Goal: Find specific page/section: Find specific page/section

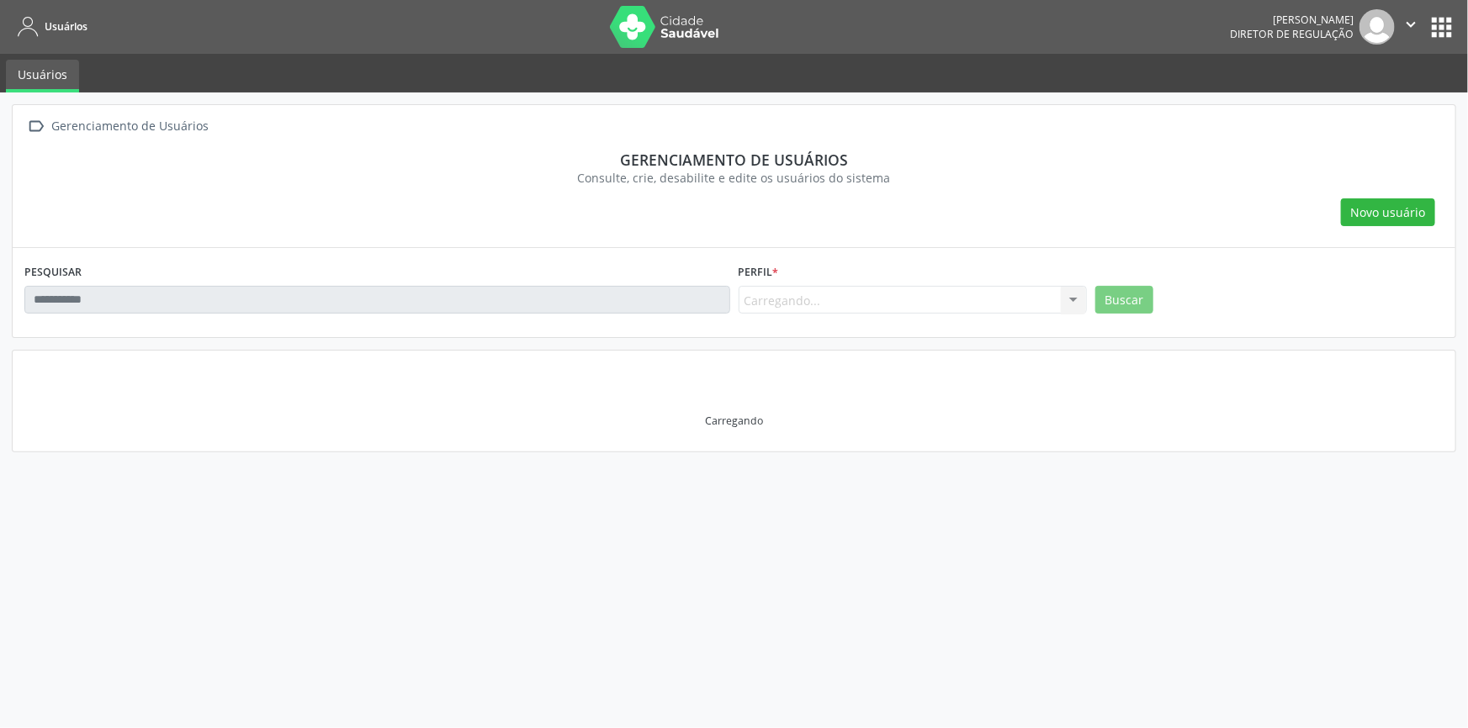
click at [1413, 49] on nav "Usuários [PERSON_NAME] Diretor de regulação  Configurações Sair apps" at bounding box center [734, 27] width 1468 height 54
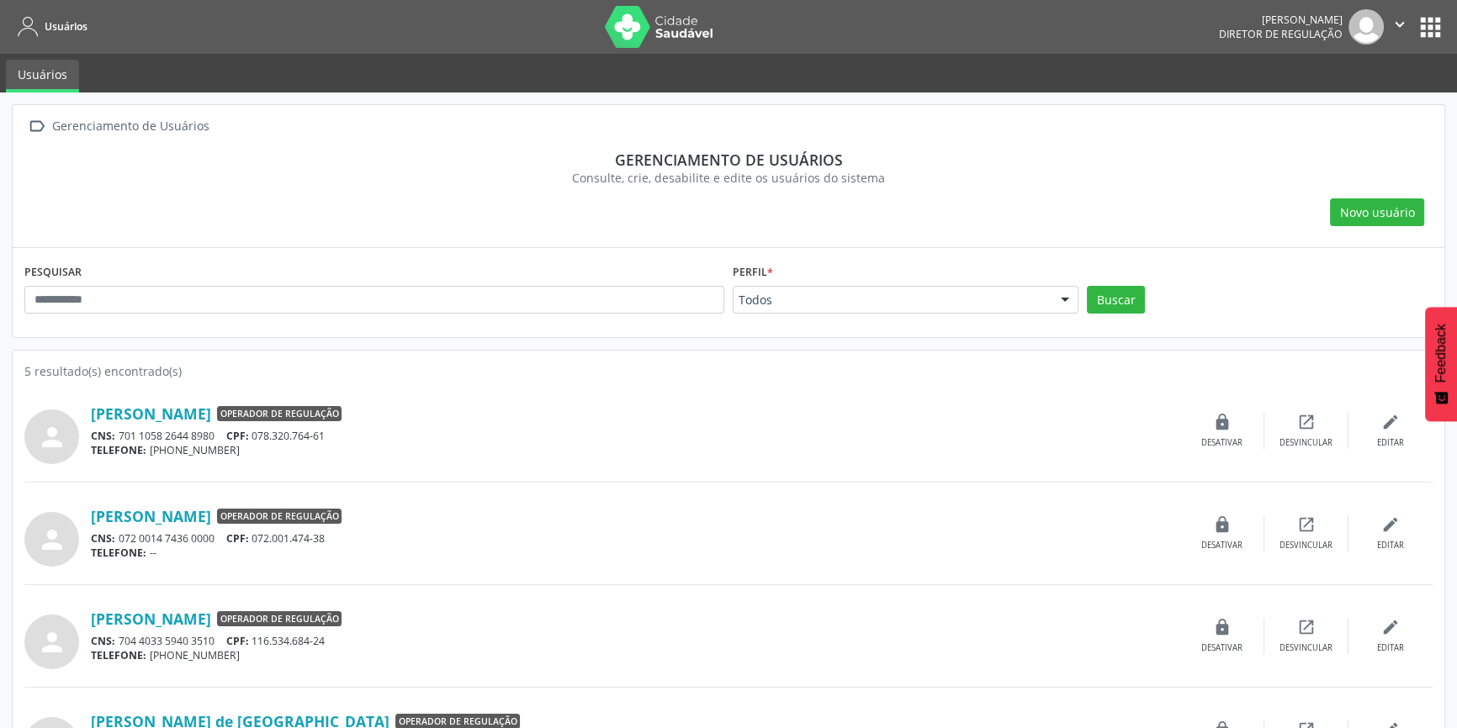
click at [1425, 25] on button "apps" at bounding box center [1430, 27] width 29 height 29
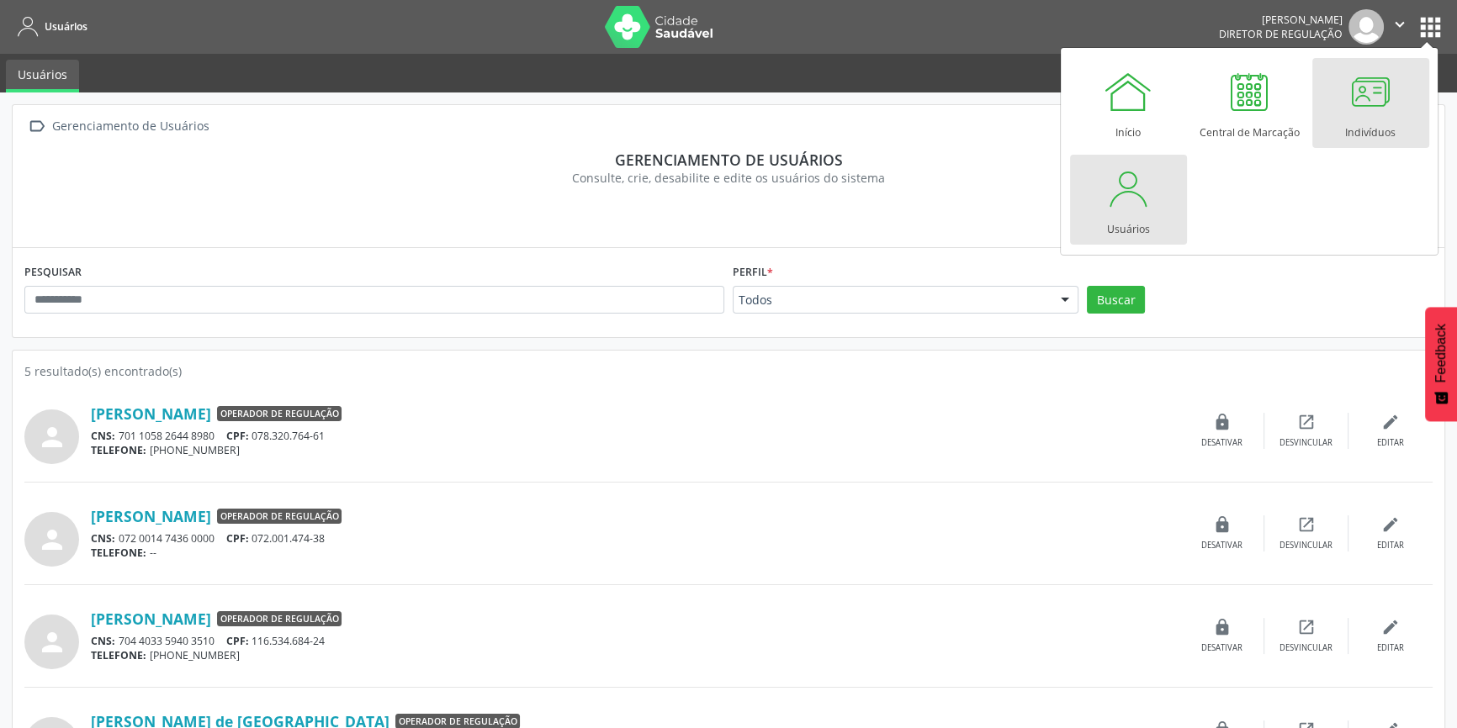
click at [1395, 102] on link "Indivíduos" at bounding box center [1370, 103] width 117 height 90
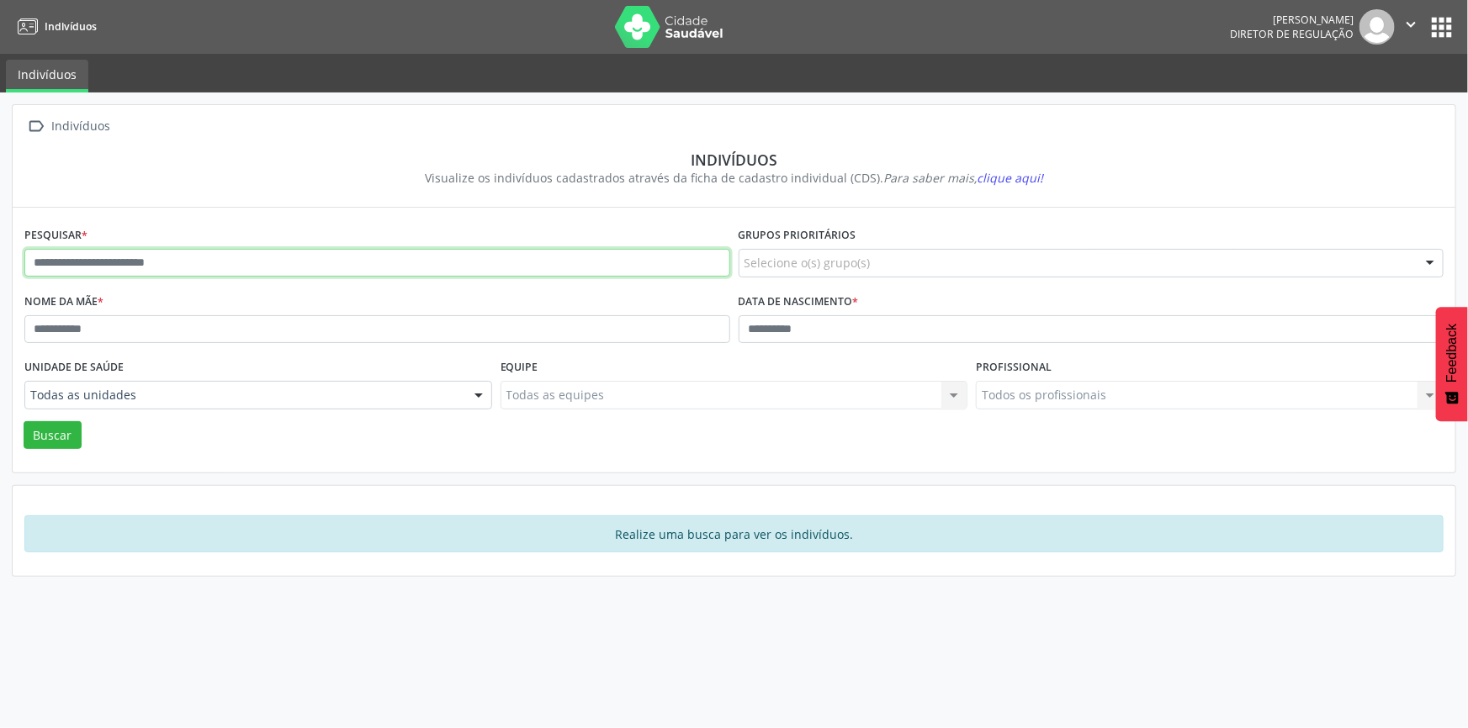
click at [121, 262] on input "text" at bounding box center [377, 263] width 706 height 29
type input "**********"
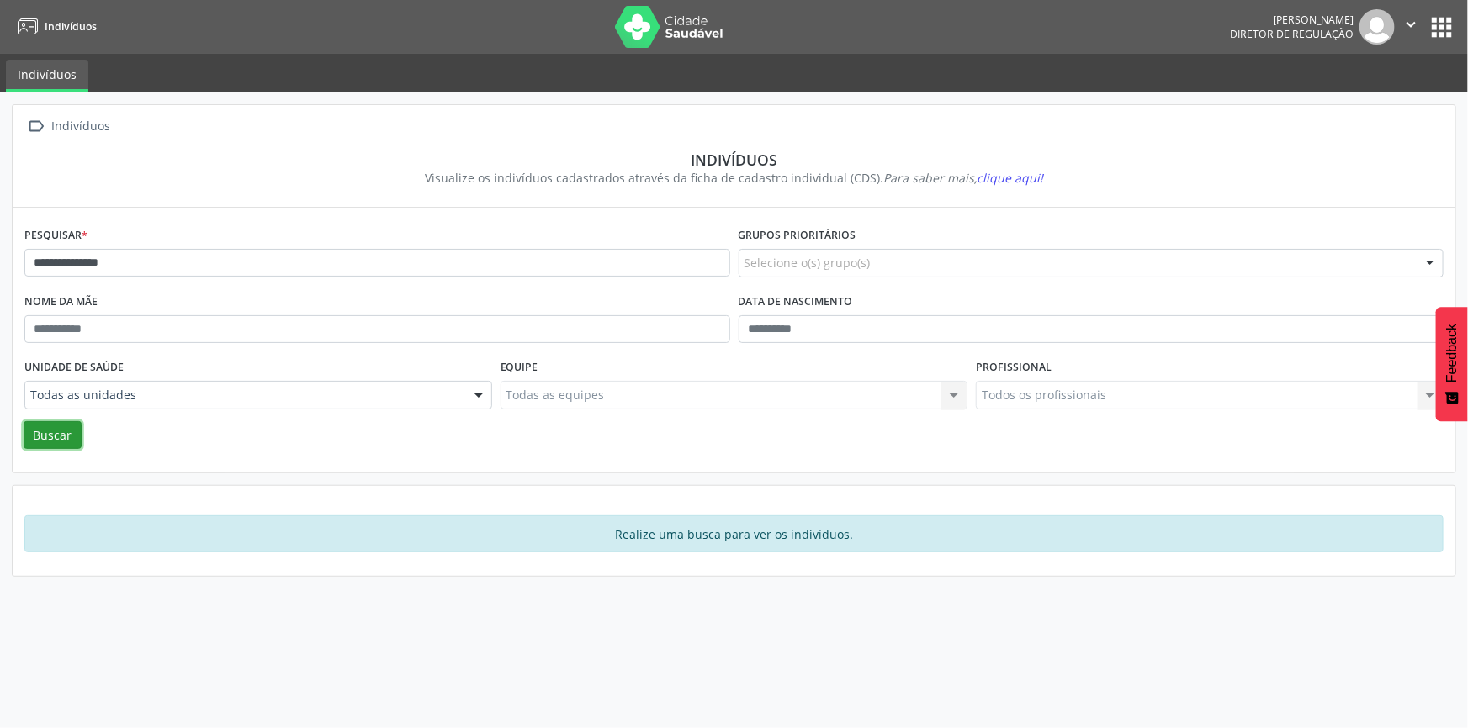
click at [40, 428] on button "Buscar" at bounding box center [53, 435] width 58 height 29
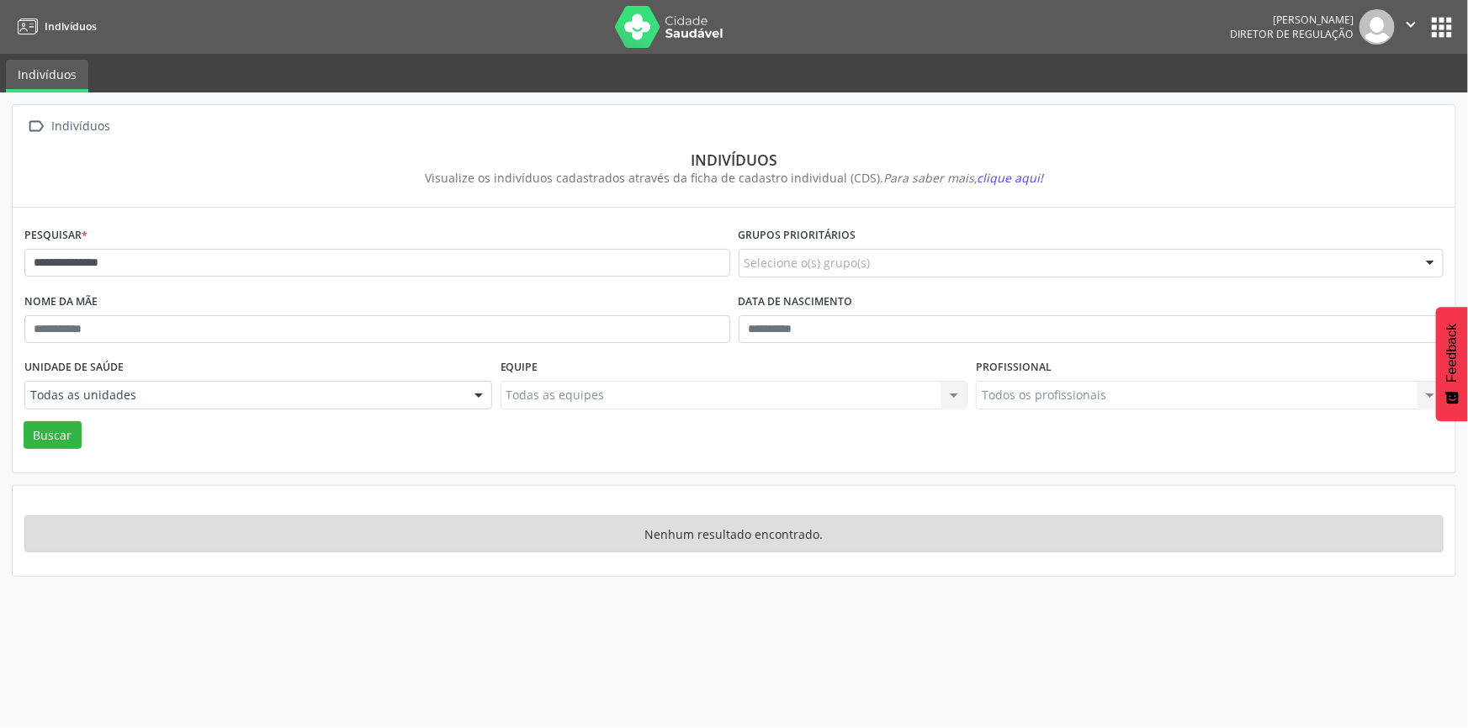
click at [1427, 23] on button "" at bounding box center [1411, 26] width 32 height 35
click at [1313, 46] on nav "Indivíduos Maria Aparecida Rodrigues da Silva Diretor de regulação  Configuraç…" at bounding box center [734, 27] width 1468 height 54
click at [1462, 20] on nav "Indivíduos Maria Aparecida Rodrigues da Silva Diretor de regulação  Configuraç…" at bounding box center [734, 27] width 1468 height 54
click at [1457, 21] on nav "Indivíduos Maria Aparecida Rodrigues da Silva Diretor de regulação  Configuraç…" at bounding box center [734, 27] width 1468 height 54
click at [1442, 23] on button "apps" at bounding box center [1441, 27] width 29 height 29
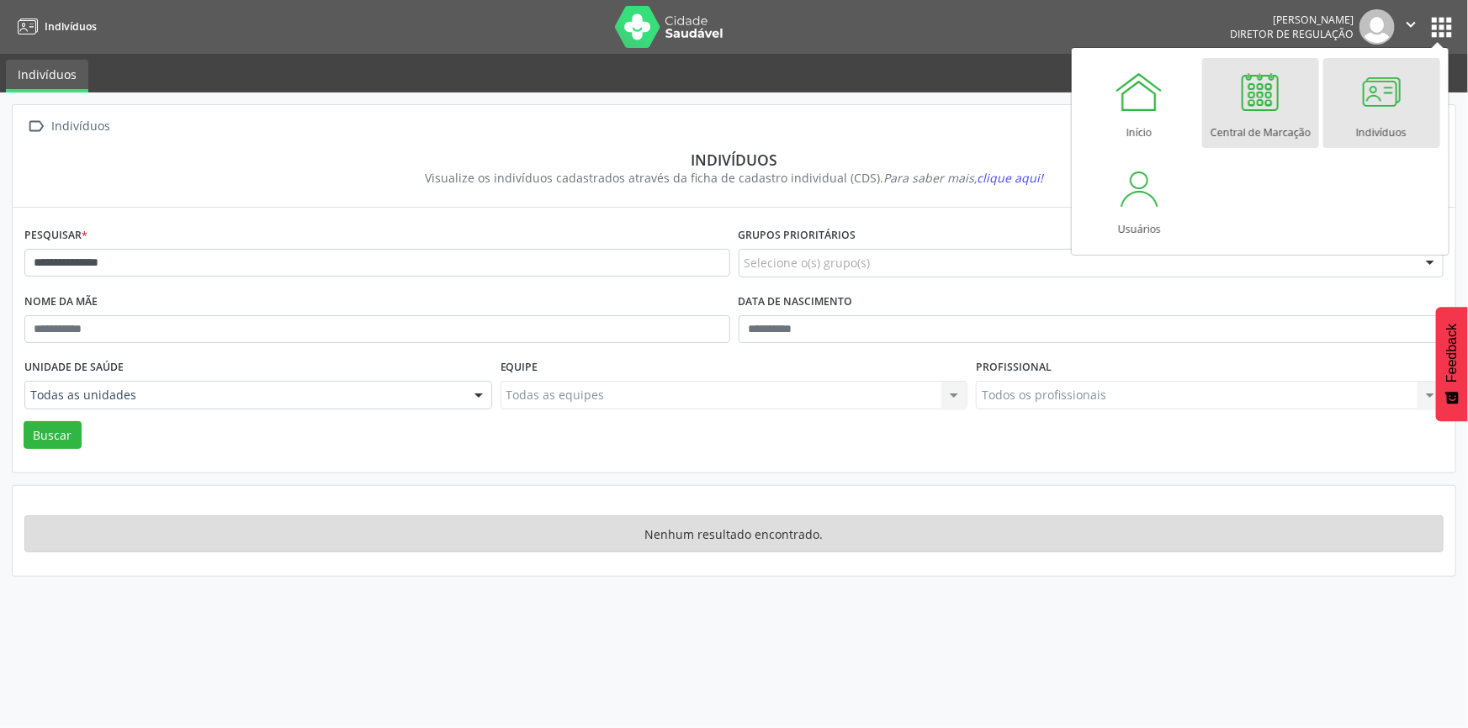
click at [1242, 103] on div at bounding box center [1260, 91] width 50 height 50
